Goal: Use online tool/utility: Use online tool/utility

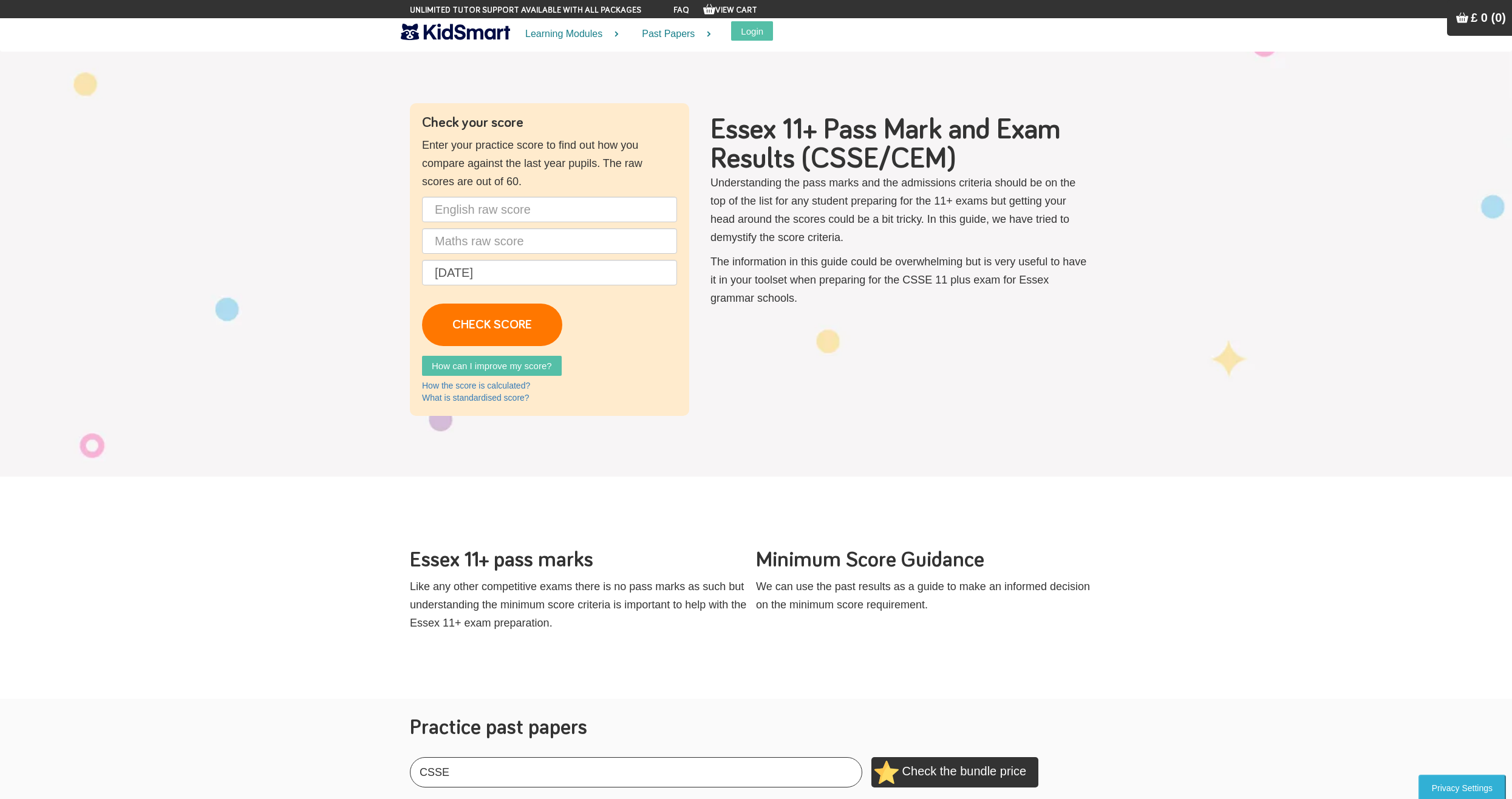
click at [529, 218] on input "text" at bounding box center [550, 209] width 255 height 25
type input "54"
click at [523, 250] on input "text" at bounding box center [550, 240] width 255 height 25
type input "4"
click at [513, 221] on input "54" at bounding box center [550, 209] width 255 height 25
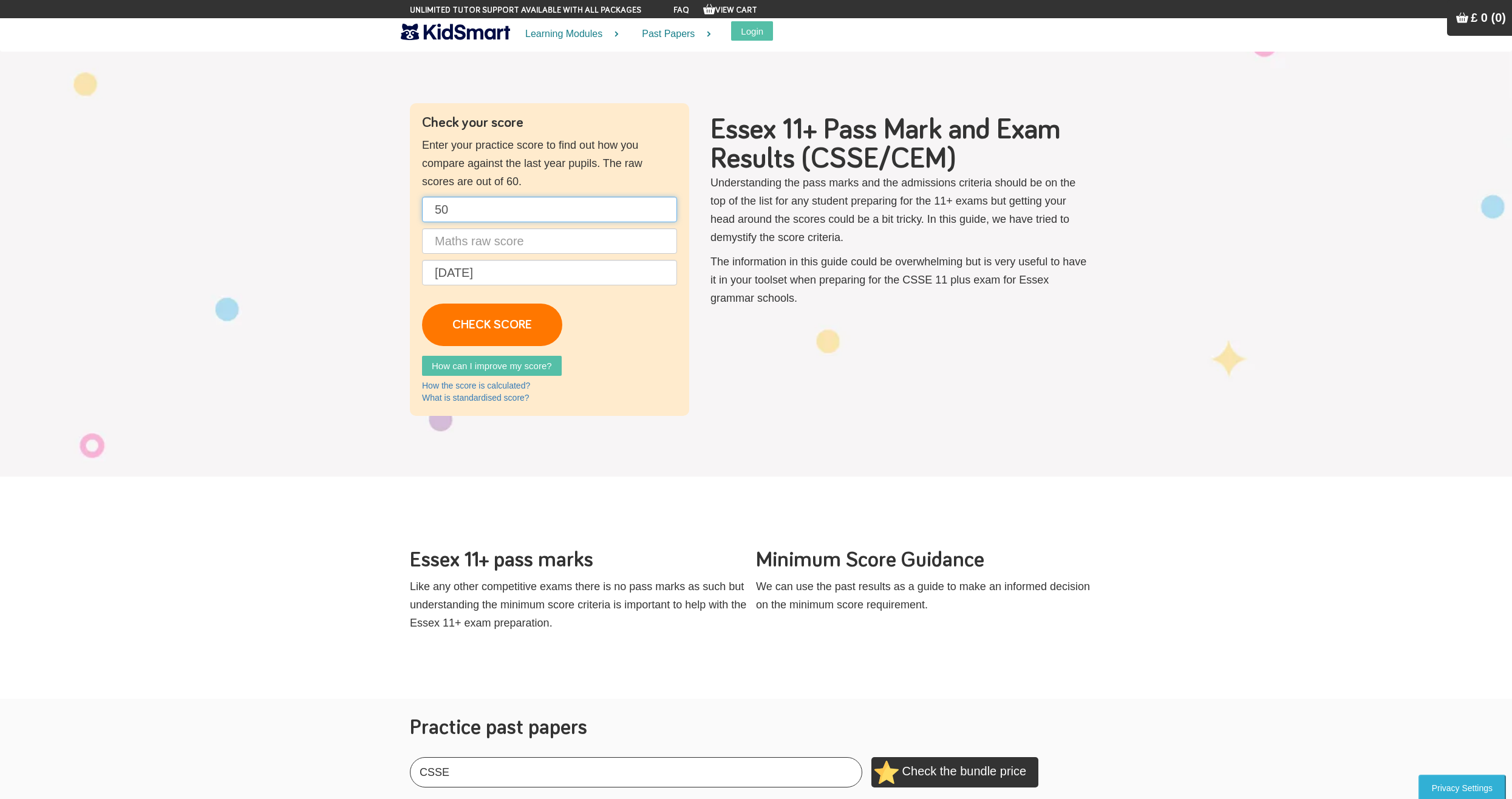
type input "50"
click at [475, 258] on p "50 [DATE] CHECK SCORE" at bounding box center [550, 271] width 255 height 149
click at [479, 249] on input "text" at bounding box center [550, 240] width 255 height 25
type input "50"
click at [489, 338] on link "CHECK SCORE" at bounding box center [492, 324] width 140 height 42
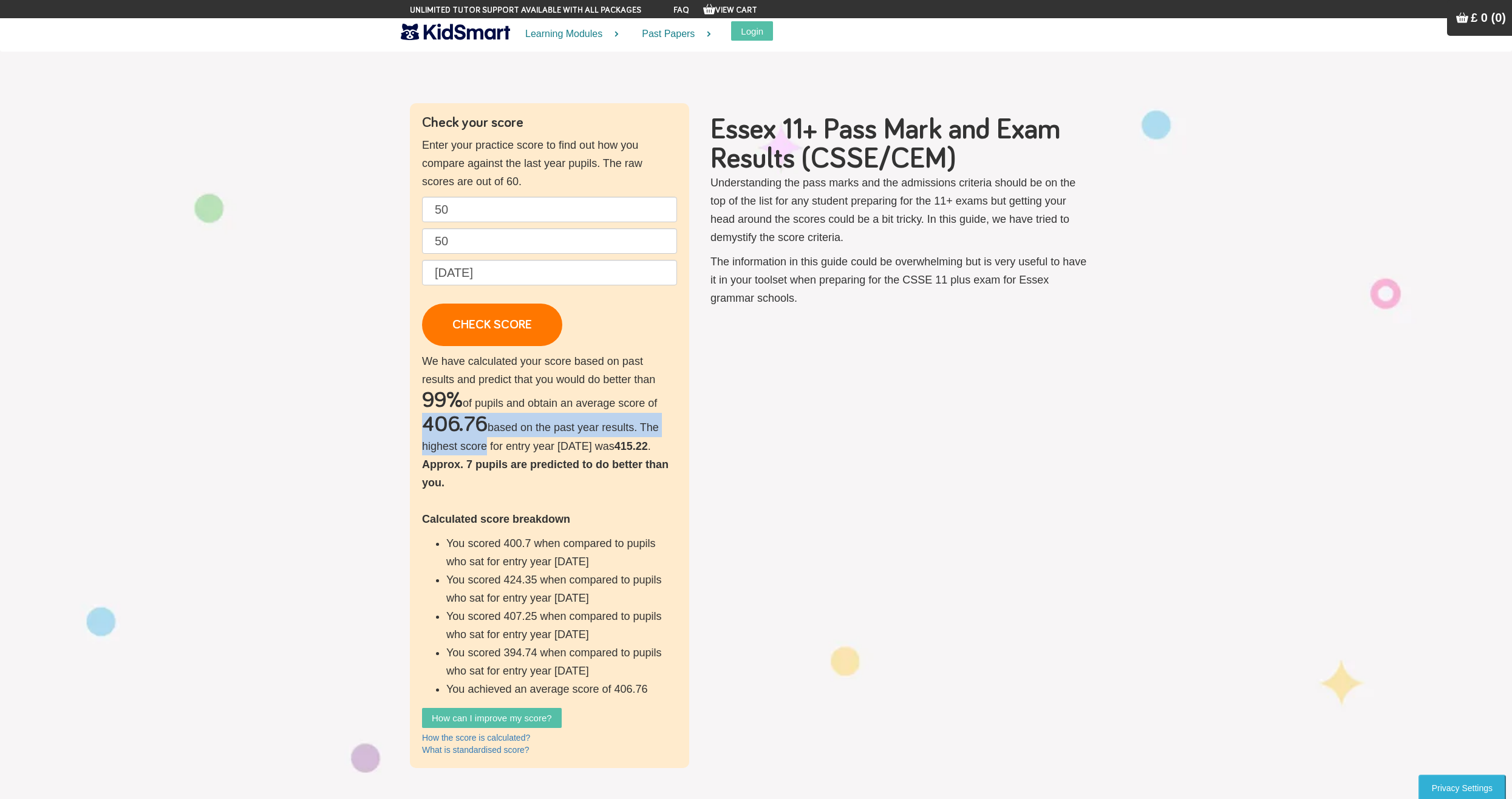
drag, startPoint x: 425, startPoint y: 424, endPoint x: 509, endPoint y: 443, distance: 86.1
click at [489, 443] on p "We have calculated your score based on past results and predict that you would …" at bounding box center [550, 525] width 255 height 346
click at [498, 473] on p "We have calculated your score based on past results and predict that you would …" at bounding box center [550, 525] width 255 height 346
click at [468, 459] on p "We have calculated your score based on past results and predict that you would …" at bounding box center [550, 525] width 255 height 346
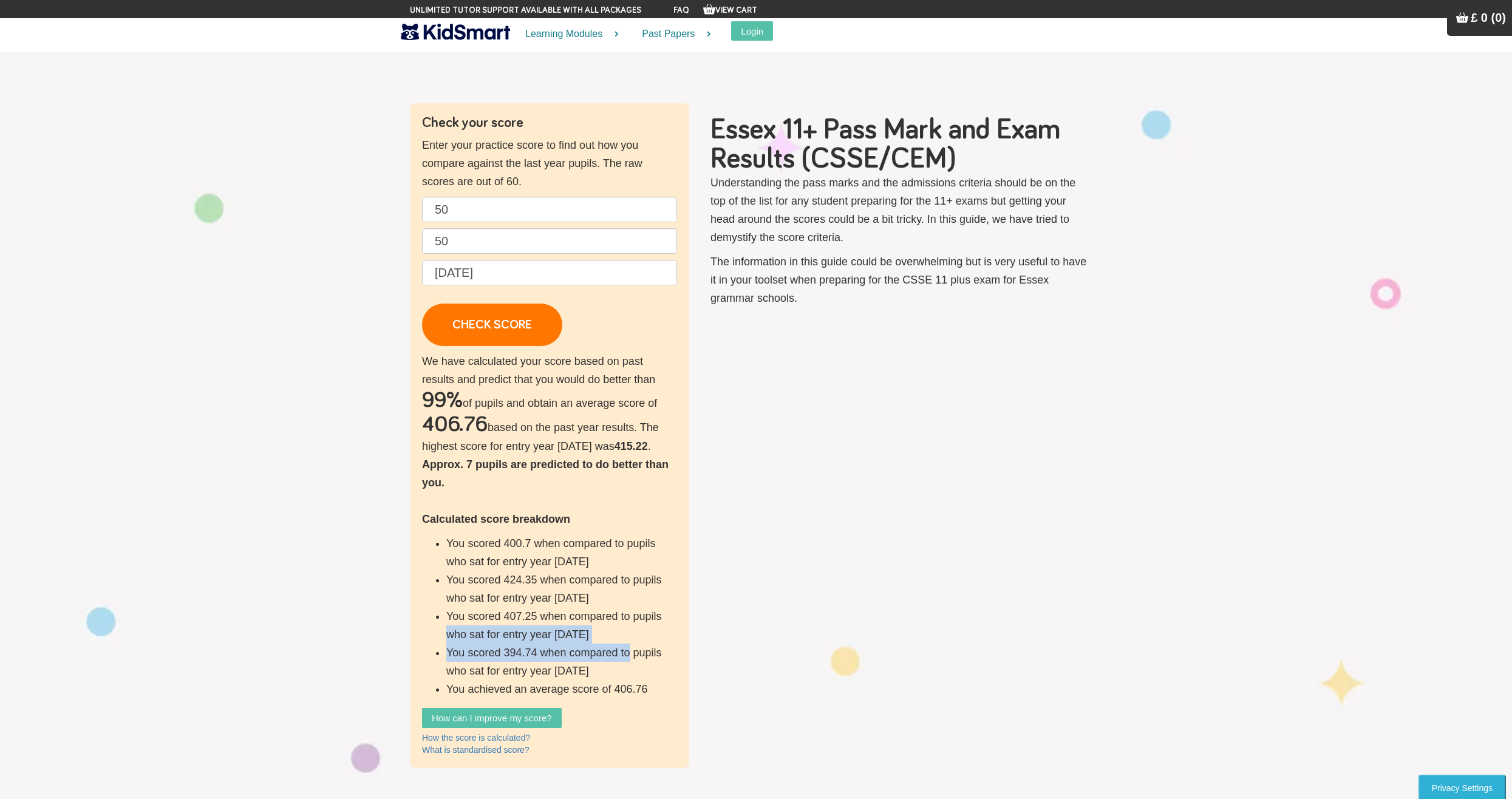
drag, startPoint x: 628, startPoint y: 655, endPoint x: 398, endPoint y: 640, distance: 230.5
click at [398, 640] on section "Check your score Enter your practice score to find out how you compare against …" at bounding box center [756, 435] width 1512 height 786
click at [397, 638] on section "Check your score Enter your practice score to find out how you compare against …" at bounding box center [756, 435] width 1512 height 786
click at [561, 443] on p "We have calculated your score based on past results and predict that you would …" at bounding box center [550, 525] width 255 height 346
click at [501, 728] on link "How can I improve my score?" at bounding box center [492, 718] width 140 height 20
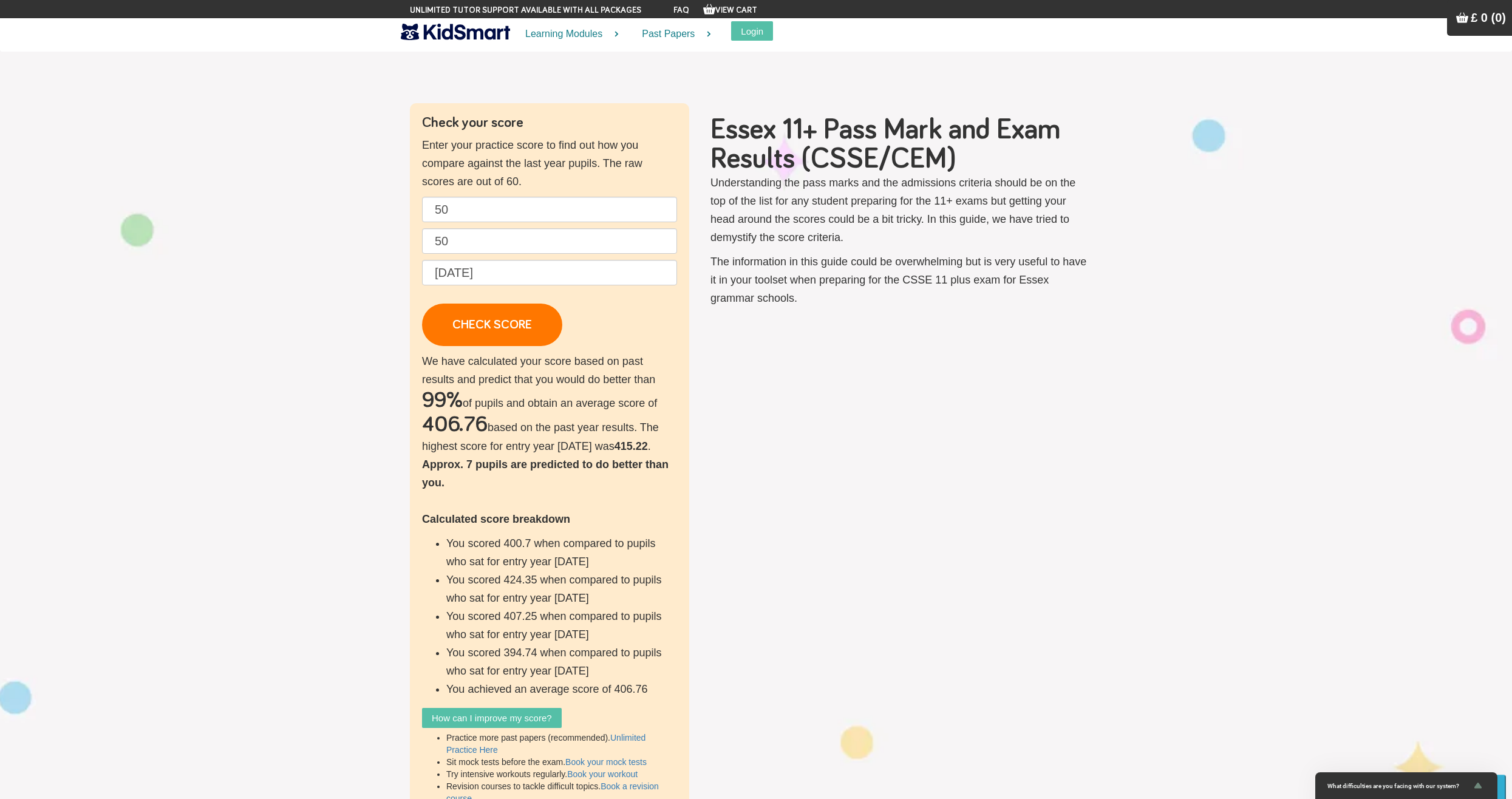
click at [506, 723] on link "How can I improve my score?" at bounding box center [492, 718] width 140 height 20
